Goal: Information Seeking & Learning: Learn about a topic

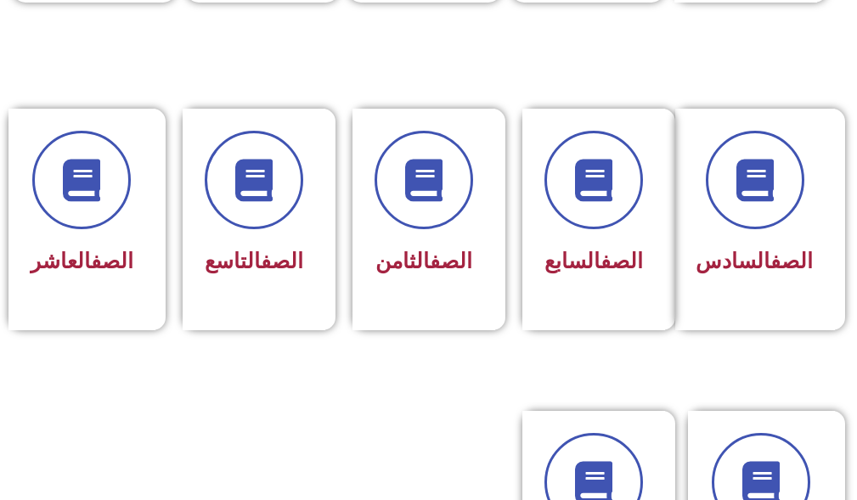
scroll to position [764, 0]
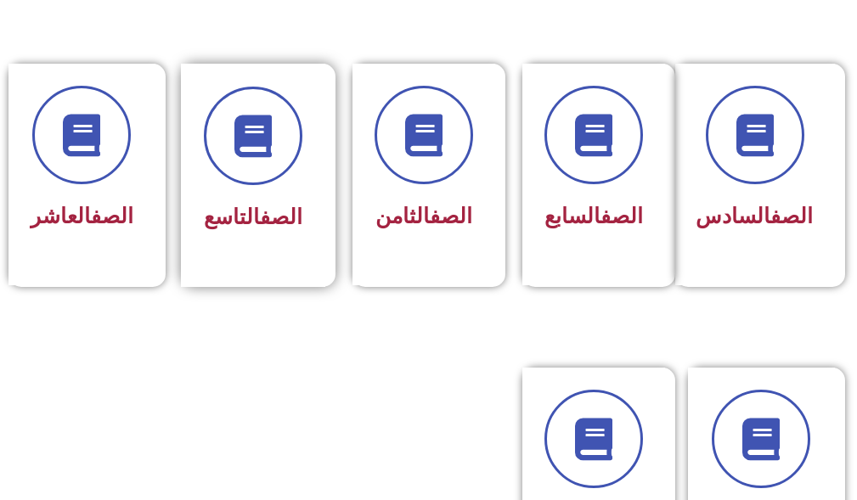
click at [256, 235] on div "الصف التاسع" at bounding box center [253, 218] width 99 height 41
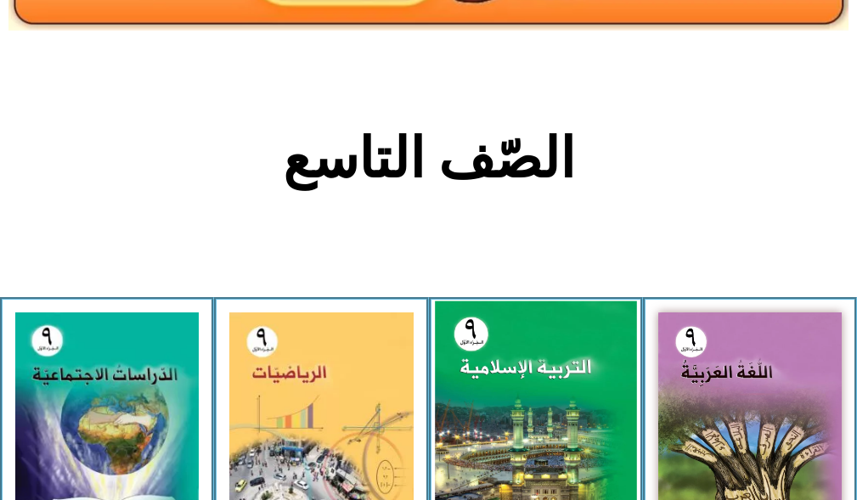
scroll to position [340, 0]
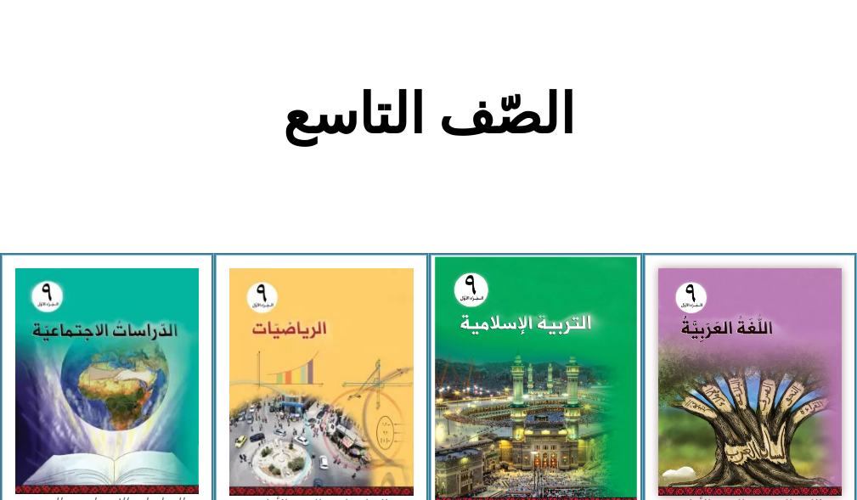
click at [572, 382] on img at bounding box center [536, 382] width 202 height 251
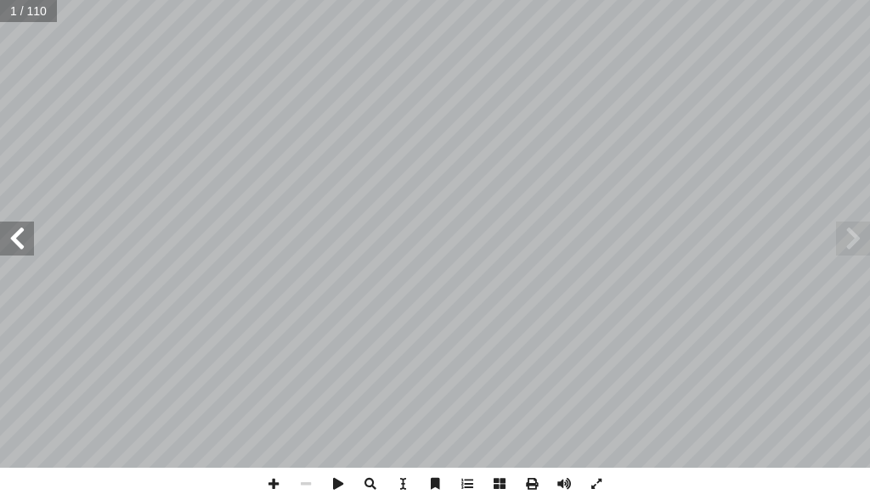
click at [26, 230] on span at bounding box center [17, 239] width 34 height 34
click at [25, 230] on span at bounding box center [17, 239] width 34 height 34
click at [22, 233] on span at bounding box center [17, 239] width 34 height 34
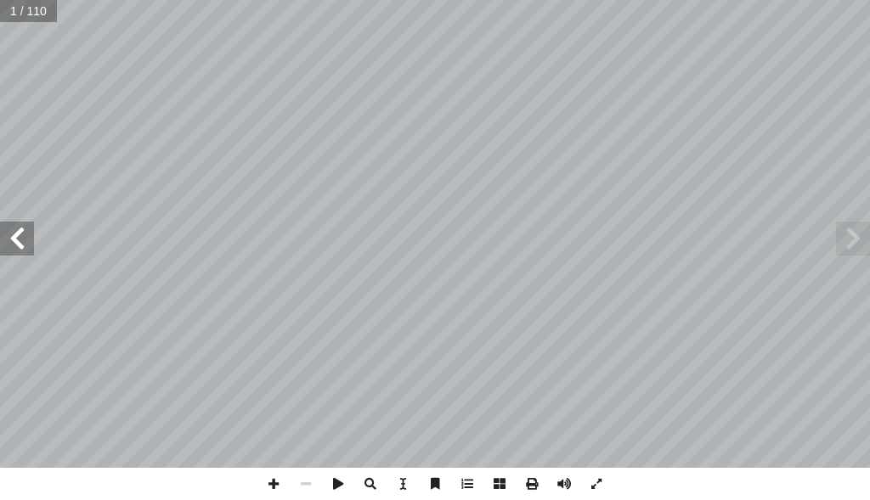
click at [21, 234] on span at bounding box center [17, 239] width 34 height 34
click at [19, 234] on span at bounding box center [17, 239] width 34 height 34
click at [14, 245] on span at bounding box center [17, 239] width 34 height 34
click at [11, 246] on span at bounding box center [17, 239] width 34 height 34
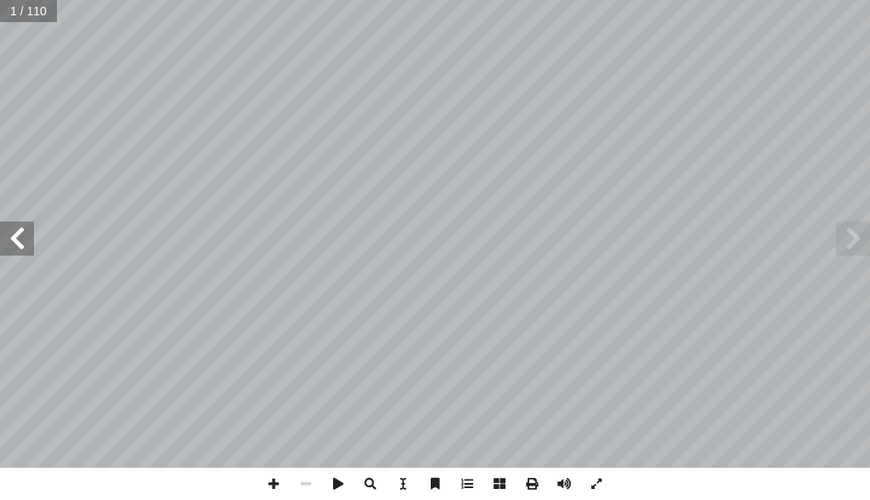
click at [11, 245] on span at bounding box center [17, 239] width 34 height 34
click at [3, 245] on span at bounding box center [17, 239] width 34 height 34
click at [0, 246] on span at bounding box center [17, 239] width 34 height 34
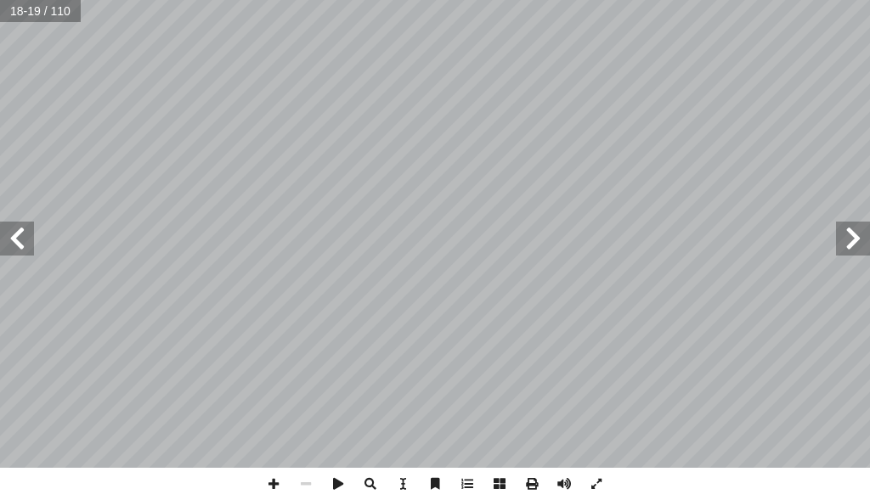
click at [20, 248] on span at bounding box center [17, 239] width 34 height 34
click at [857, 240] on span at bounding box center [853, 239] width 34 height 34
click at [20, 242] on span at bounding box center [17, 239] width 34 height 34
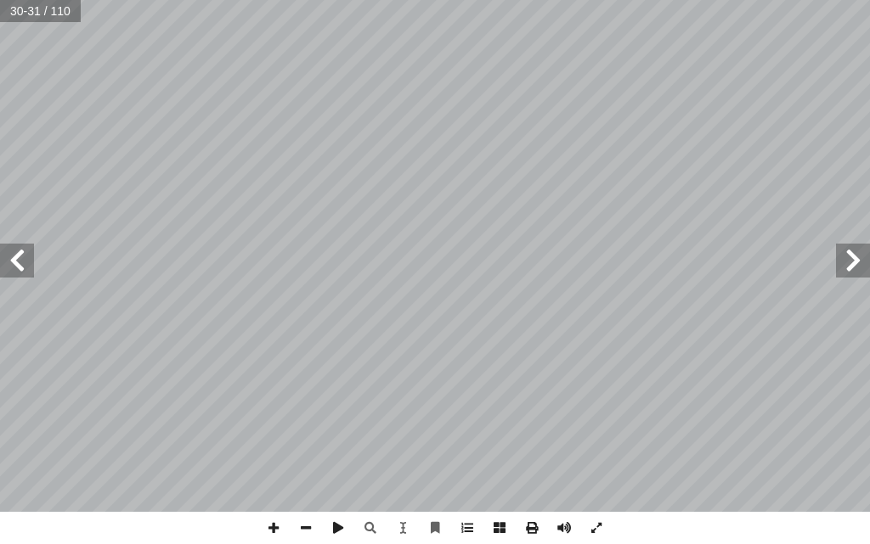
click at [403, 72] on html "الصفحة الرئيسية الصف الأول الصف الثاني الصف الثالث الصف الرابع الصف الخامس الصف…" at bounding box center [435, 36] width 870 height 72
